Goal: Find contact information: Find contact information

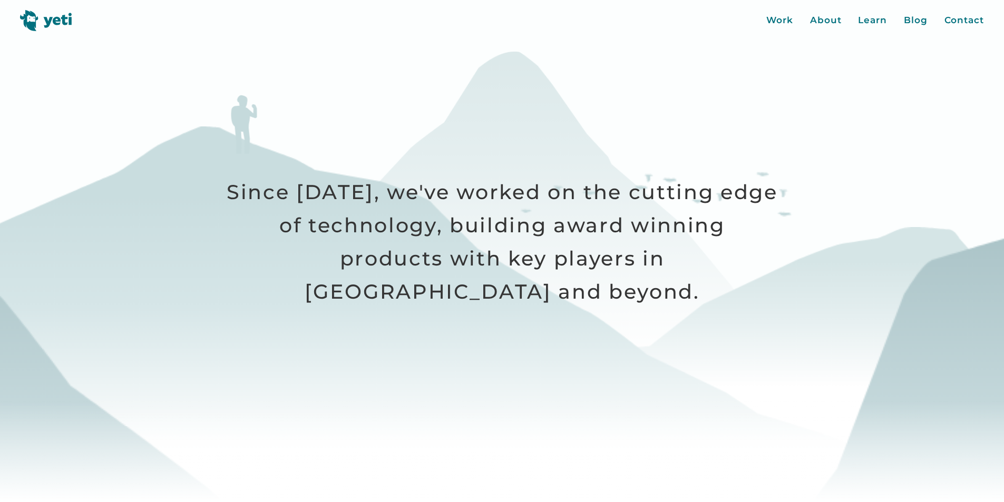
scroll to position [422, 0]
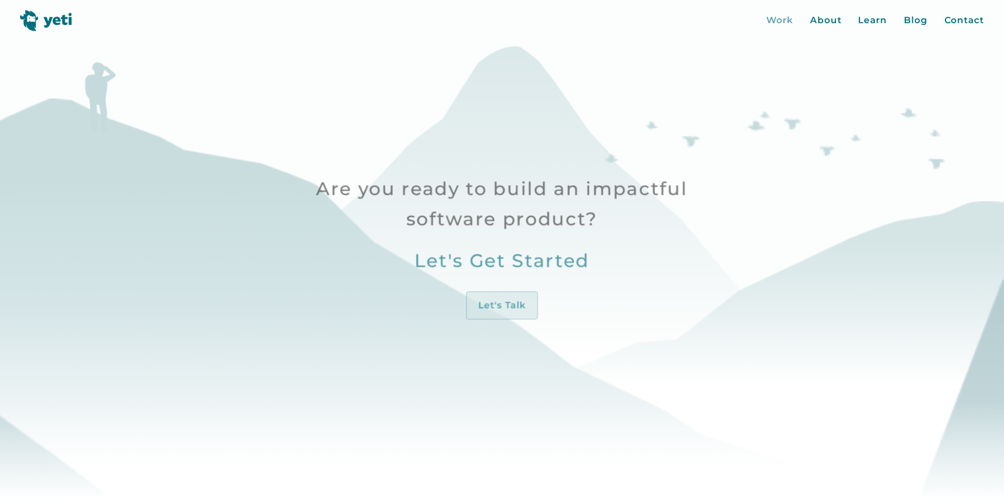
click at [782, 23] on div "Work" at bounding box center [780, 21] width 27 height 14
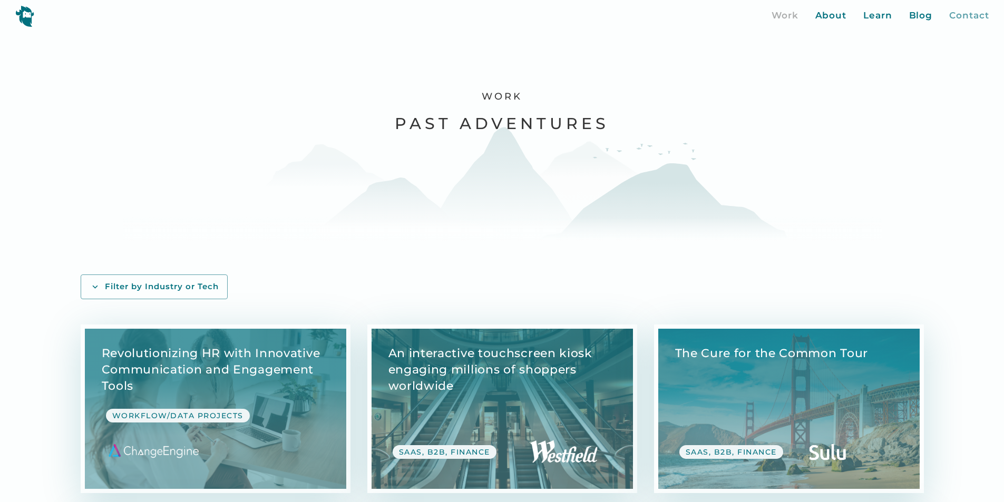
click at [965, 12] on div "Contact" at bounding box center [969, 16] width 40 height 14
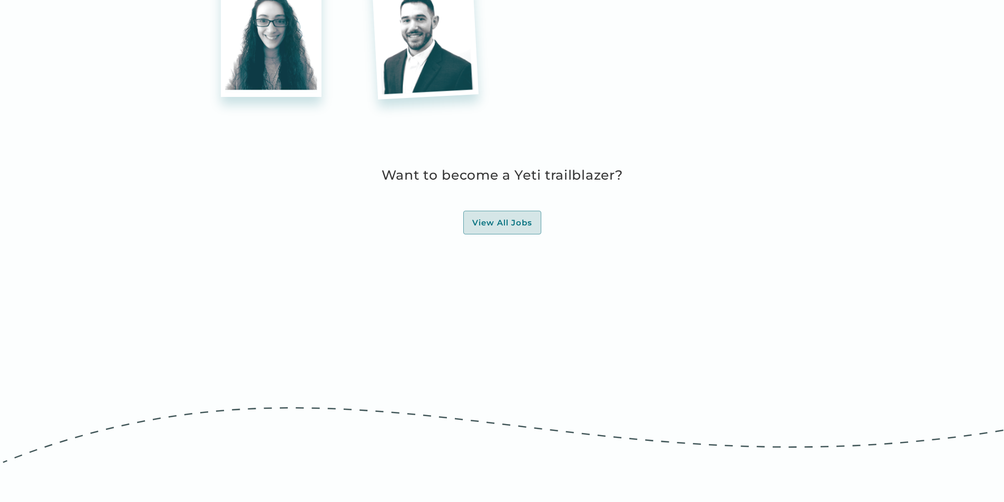
scroll to position [3012, 0]
